Goal: Register for event/course

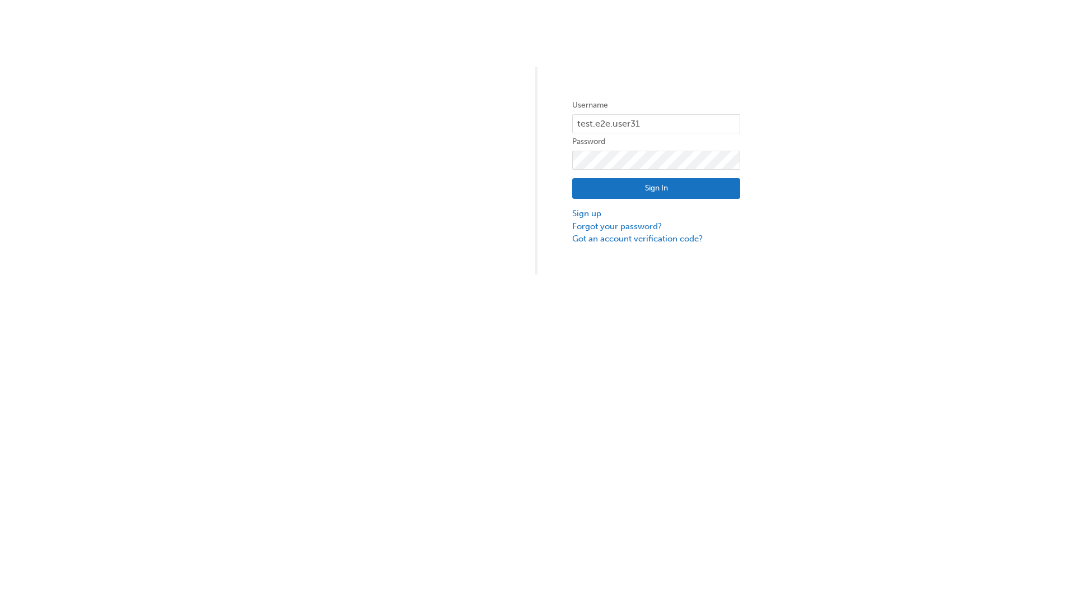
type input "test.e2e.user31"
